Goal: Check status

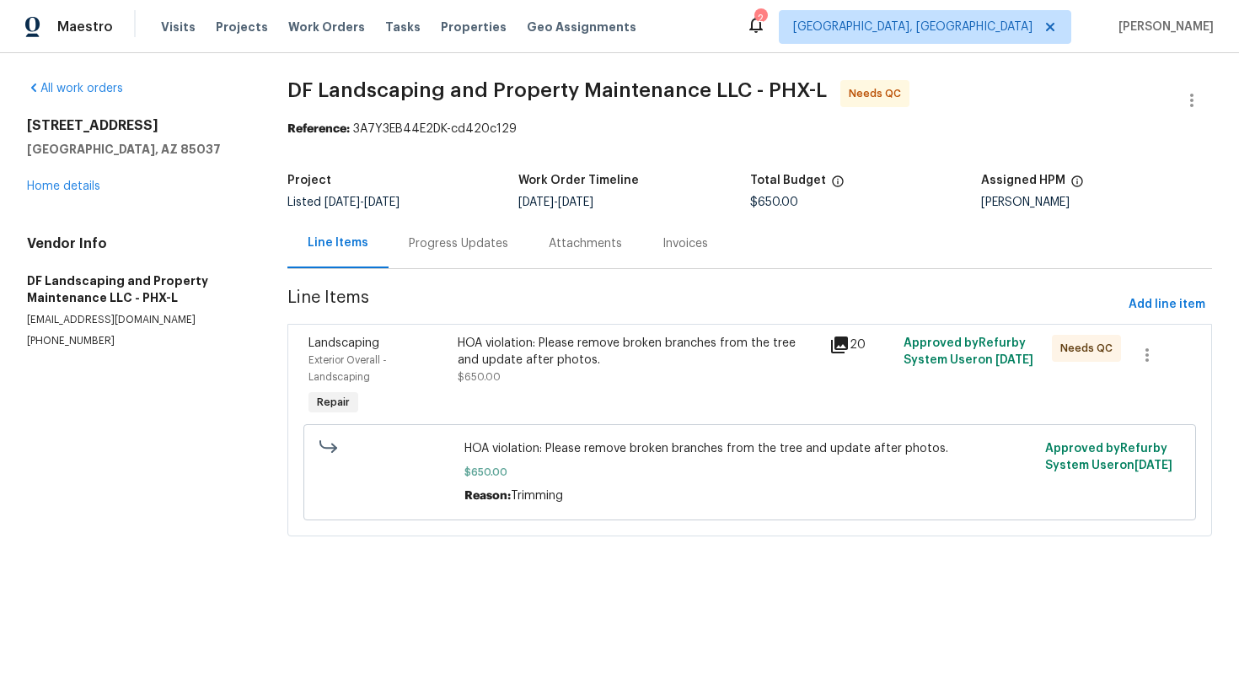
click at [474, 243] on div "Progress Updates" at bounding box center [458, 243] width 99 height 17
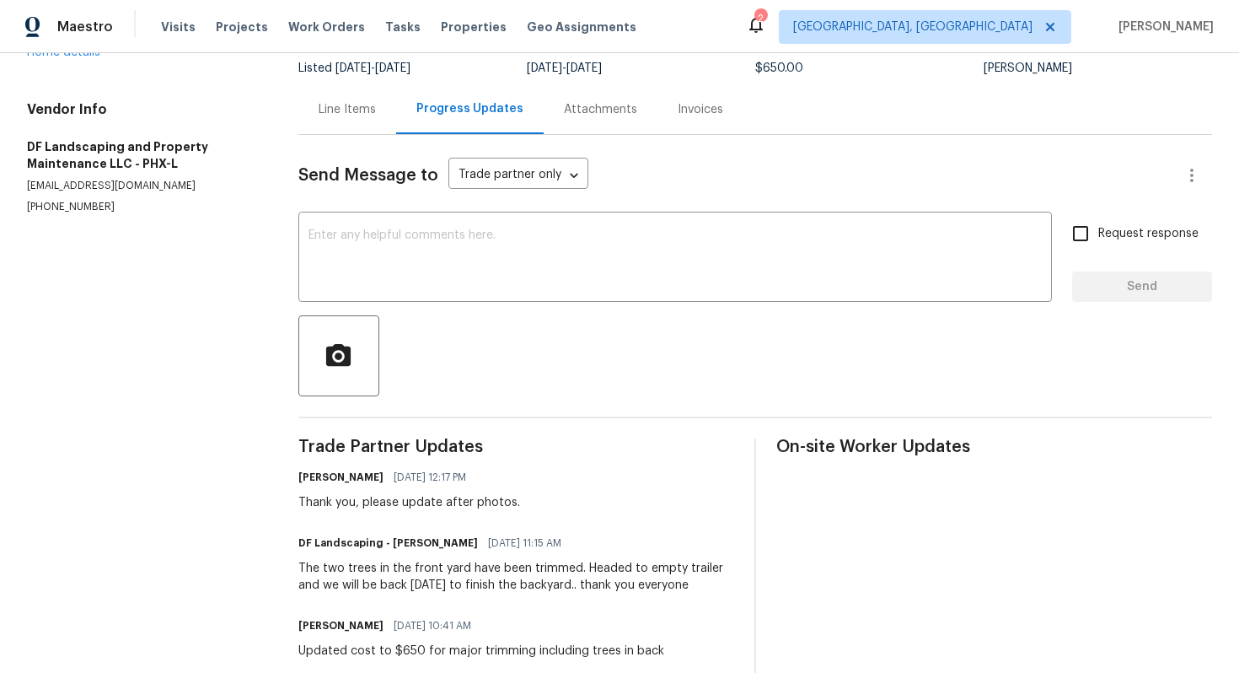
scroll to position [168, 0]
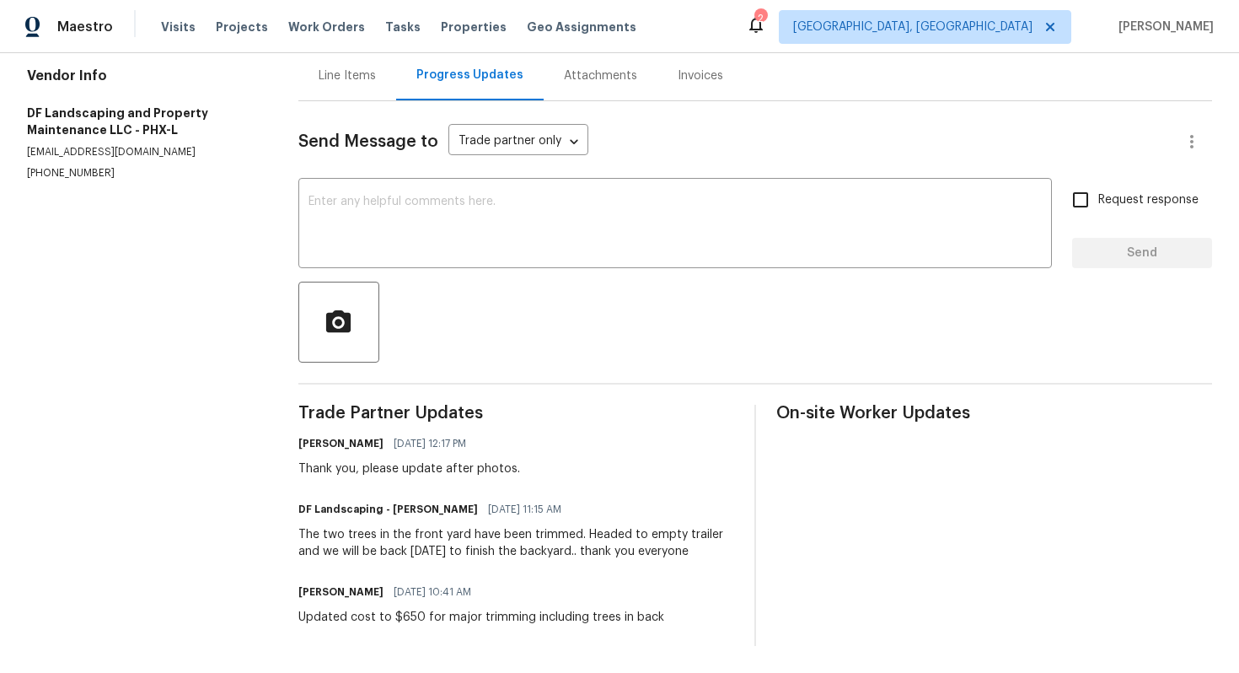
click at [348, 89] on div "Line Items" at bounding box center [347, 76] width 98 height 50
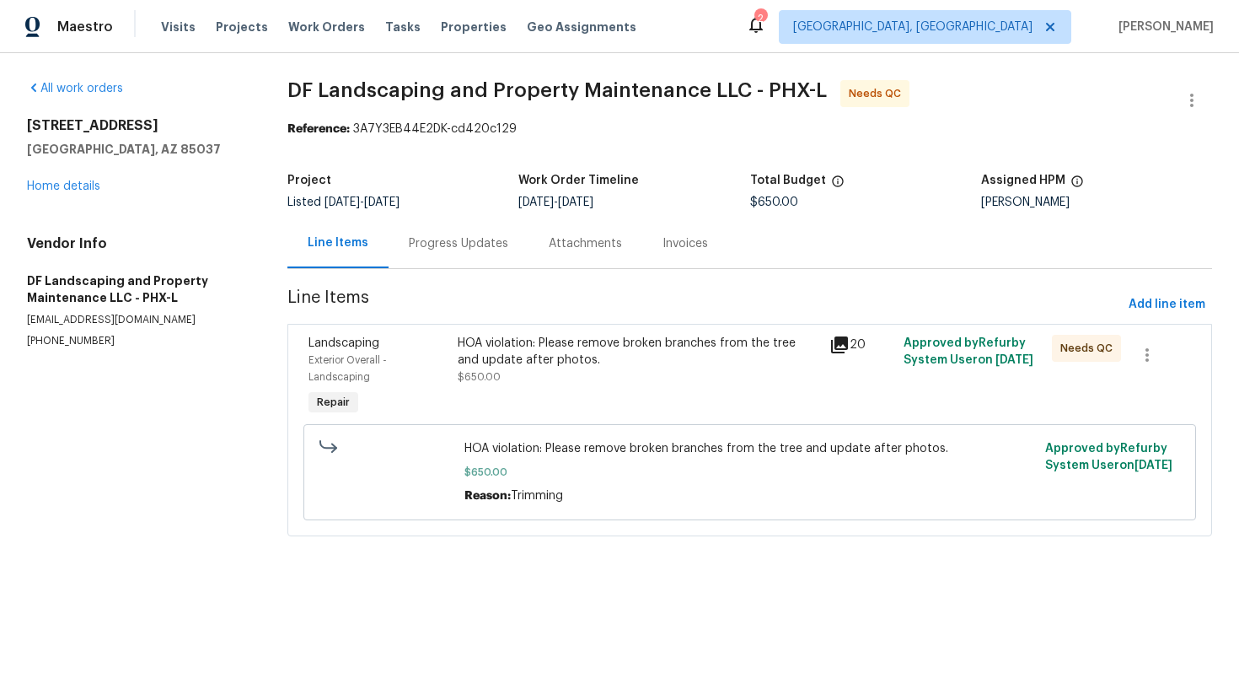
click at [436, 249] on div "Progress Updates" at bounding box center [458, 243] width 99 height 17
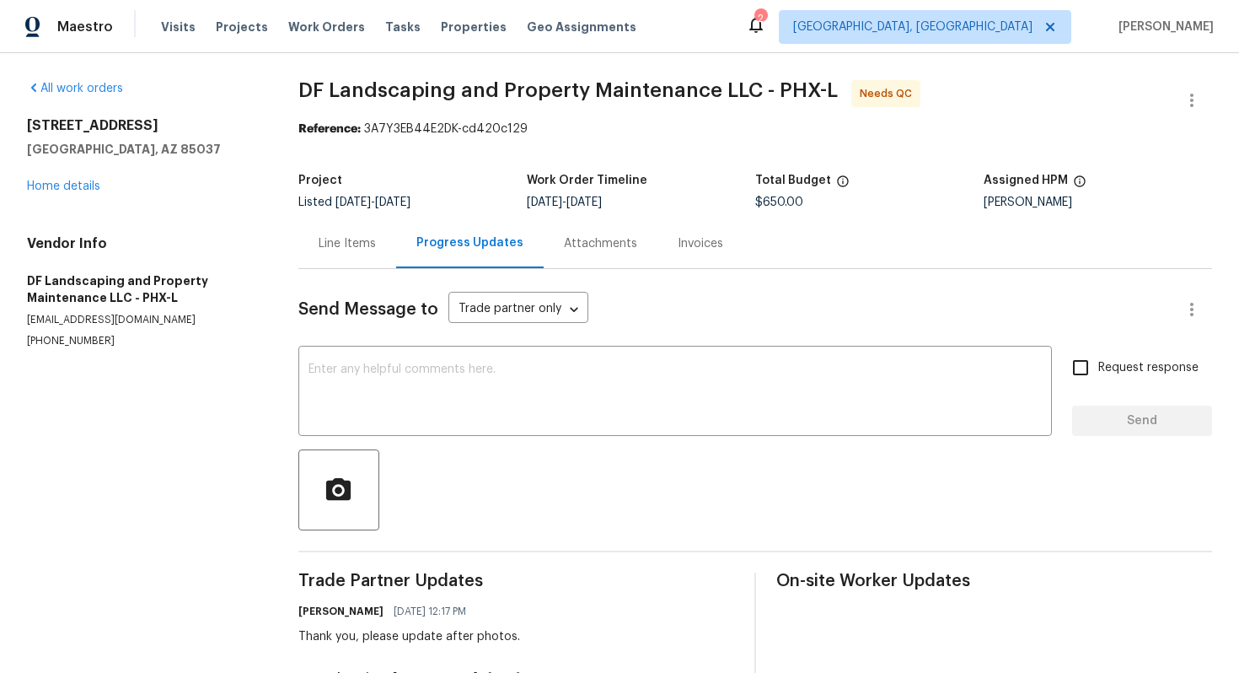
click at [355, 242] on div "Line Items" at bounding box center [347, 243] width 57 height 17
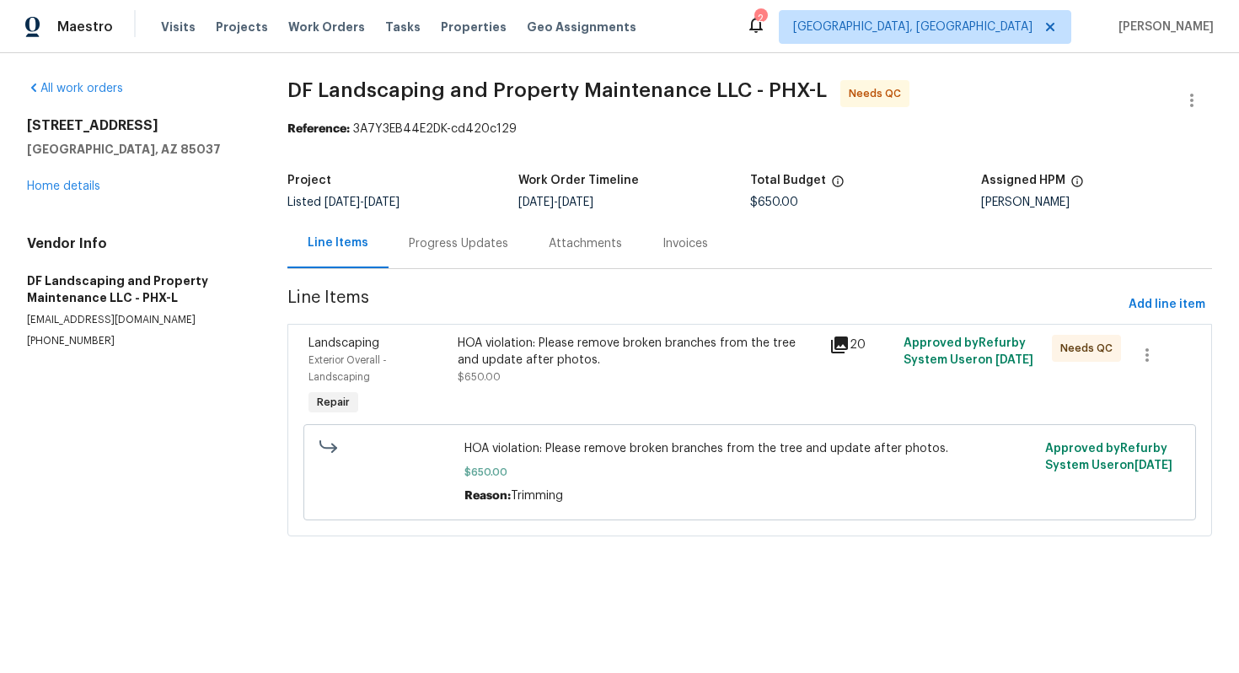
click at [534, 342] on div "HOA violation: Please remove broken branches from the tree and update after pho…" at bounding box center [639, 352] width 362 height 34
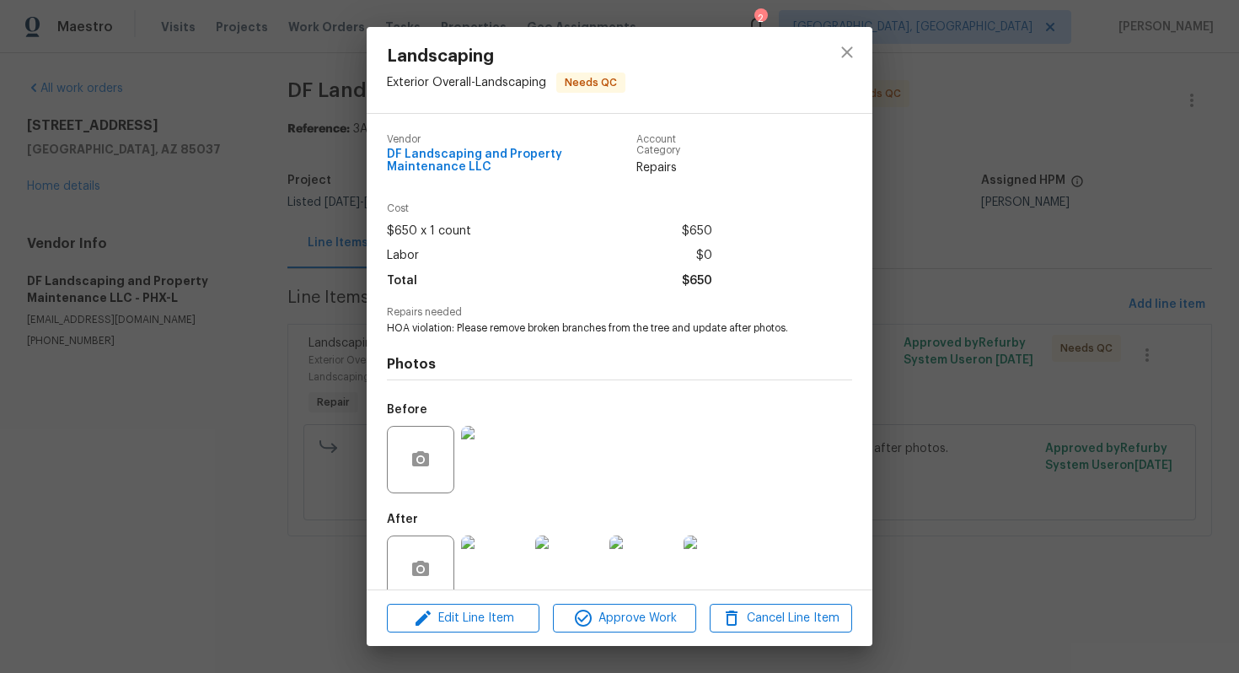
scroll to position [30, 0]
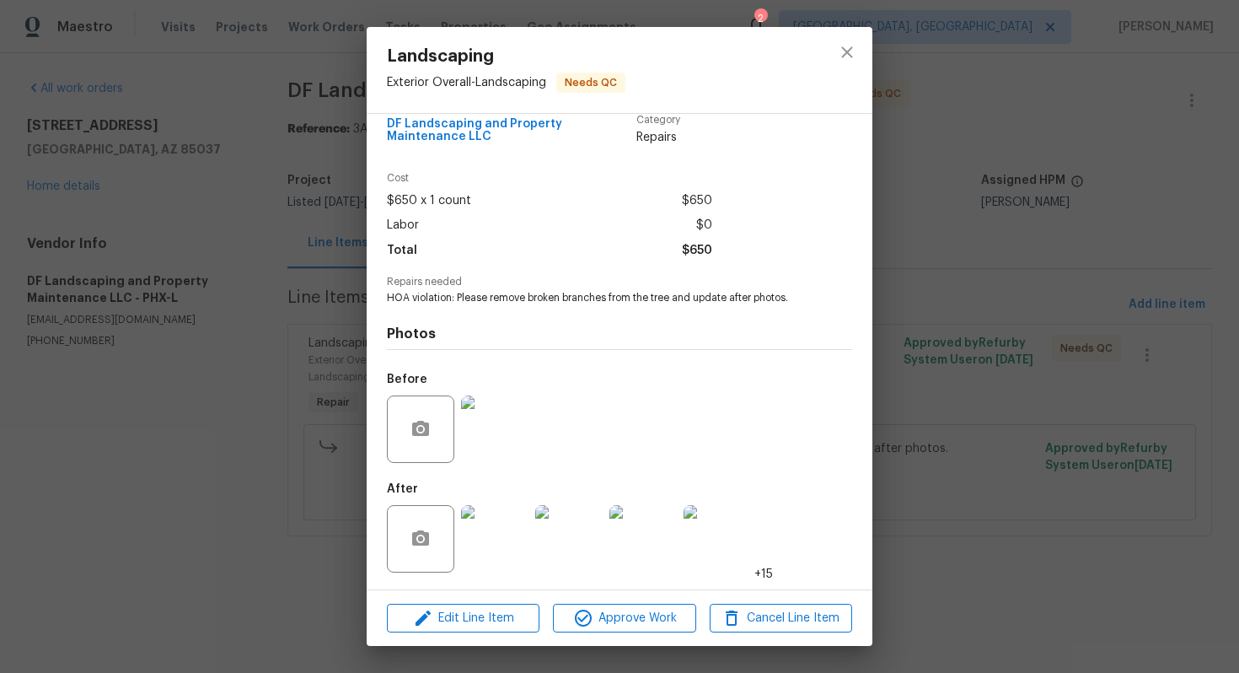
click at [493, 539] on img at bounding box center [494, 538] width 67 height 67
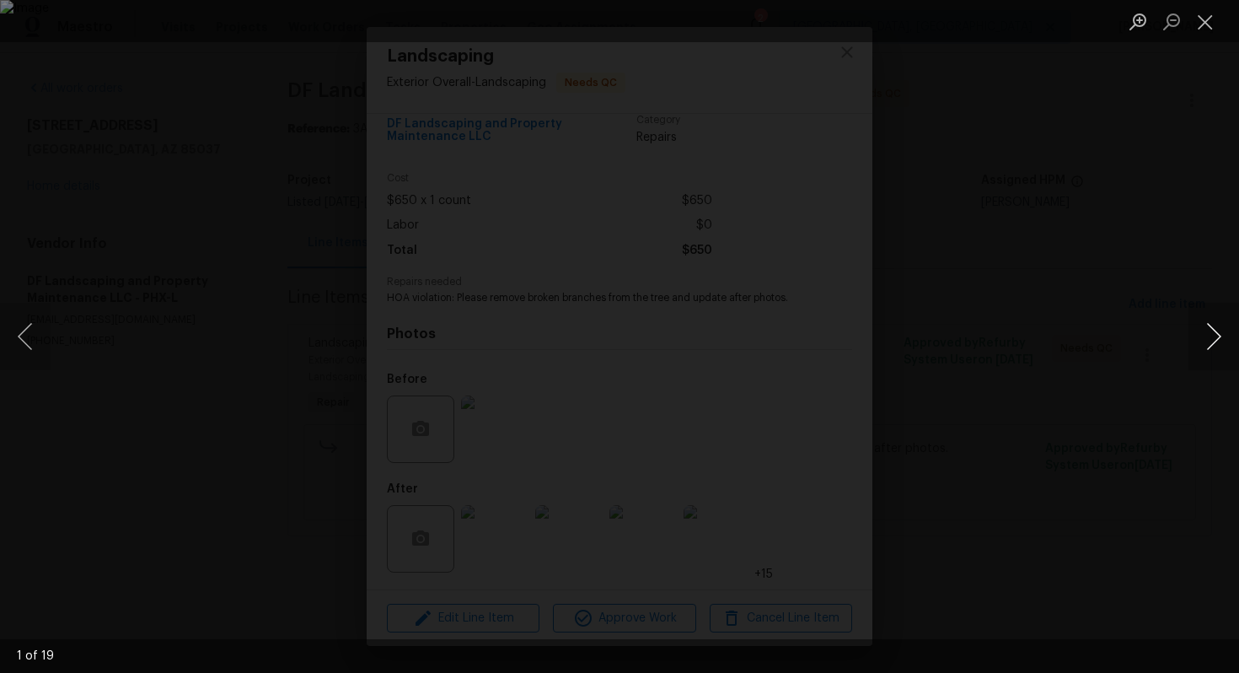
click at [1219, 345] on button "Next image" at bounding box center [1214, 336] width 51 height 67
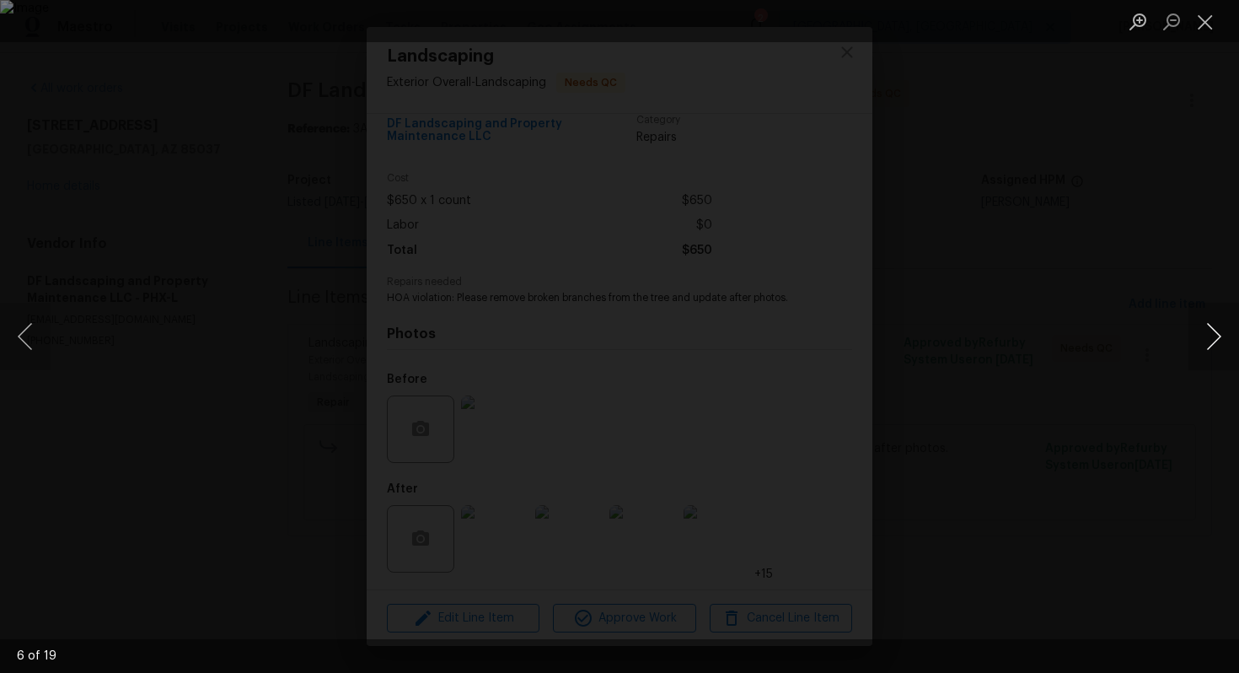
click at [1219, 341] on button "Next image" at bounding box center [1214, 336] width 51 height 67
click at [1219, 342] on button "Next image" at bounding box center [1214, 336] width 51 height 67
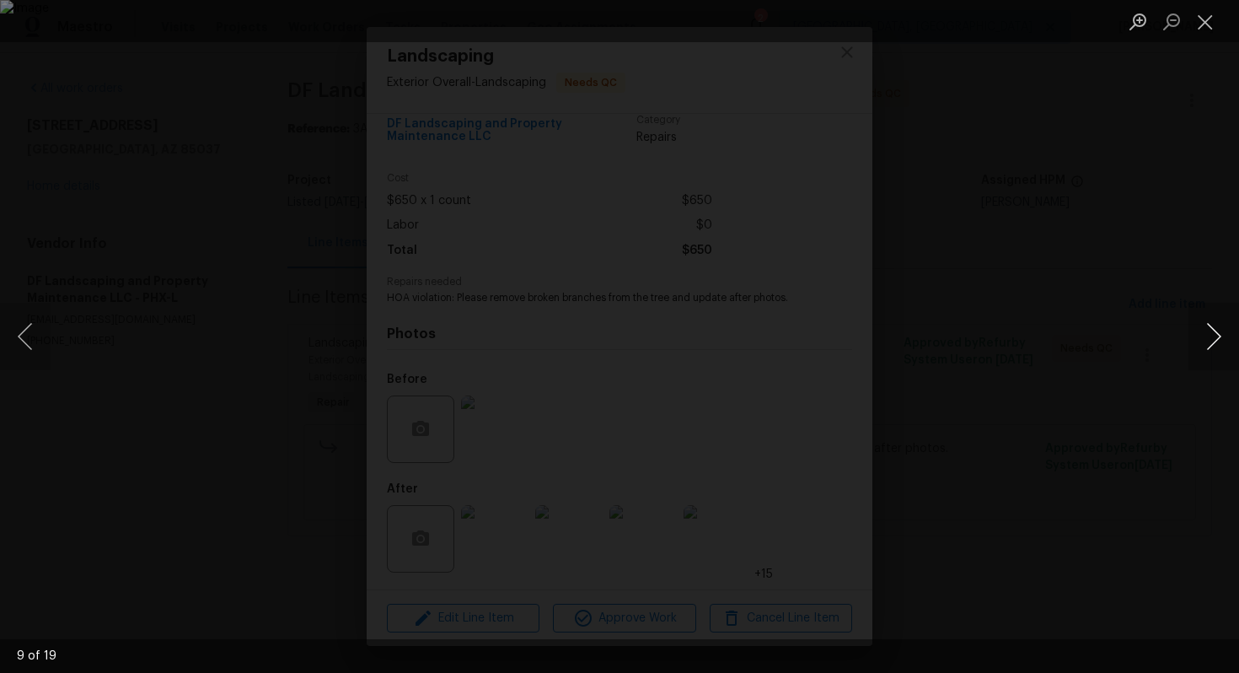
click at [1219, 342] on button "Next image" at bounding box center [1214, 336] width 51 height 67
